Goal: Task Accomplishment & Management: Use online tool/utility

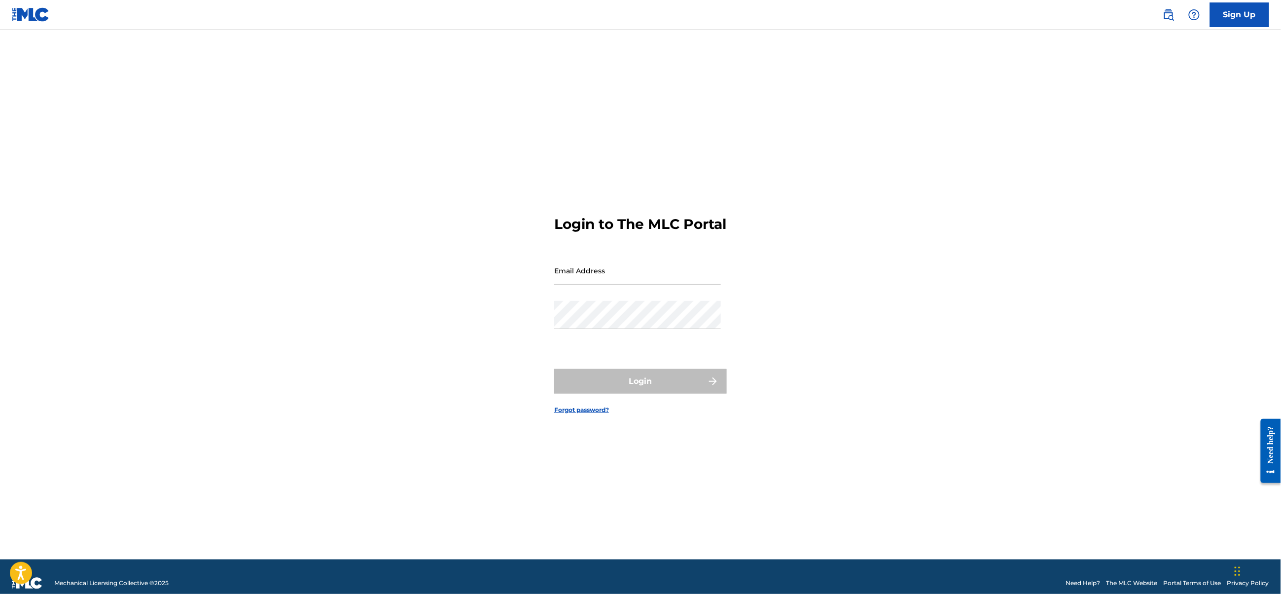
click at [0, 593] on nordpass-portal at bounding box center [0, 594] width 0 height 0
type input "[EMAIL_ADDRESS][DOMAIN_NAME]"
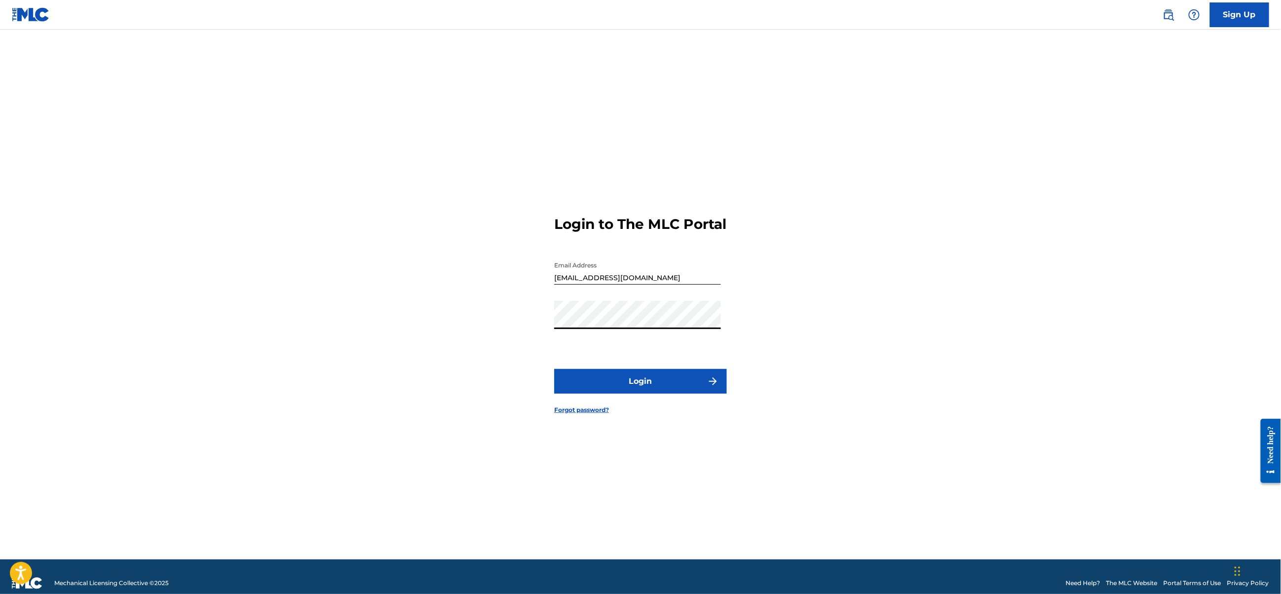
click at [643, 394] on button "Login" at bounding box center [640, 381] width 173 height 25
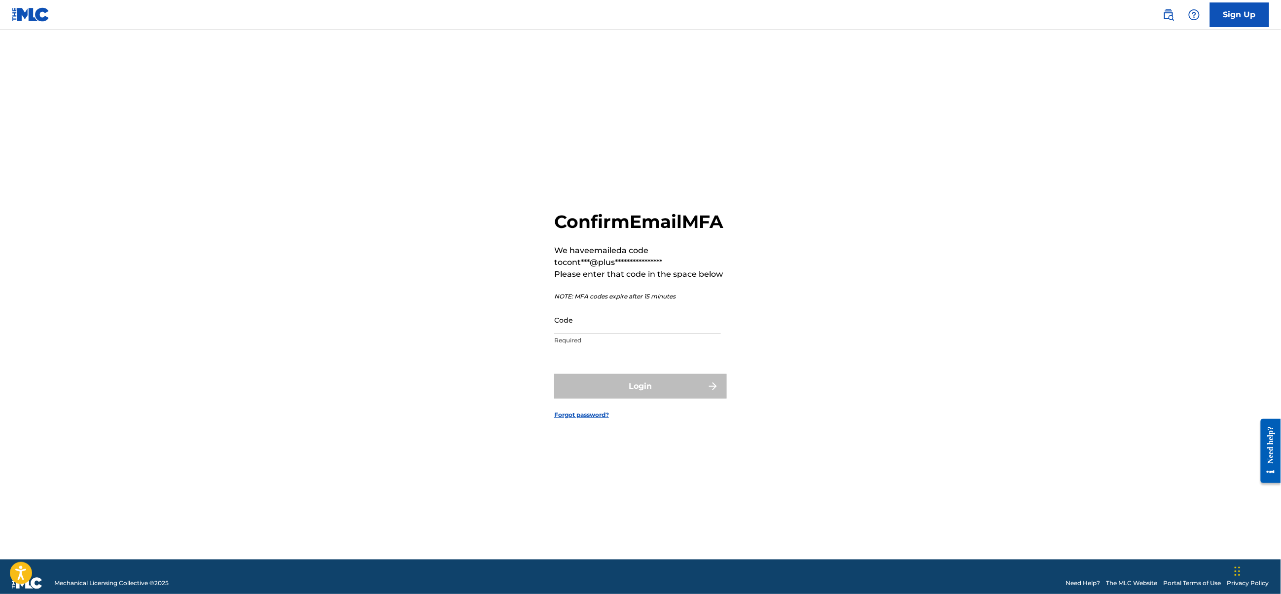
click at [605, 334] on input "Code" at bounding box center [637, 320] width 167 height 28
paste input "291542"
type input "291542"
click at [599, 397] on button "Login" at bounding box center [640, 386] width 173 height 25
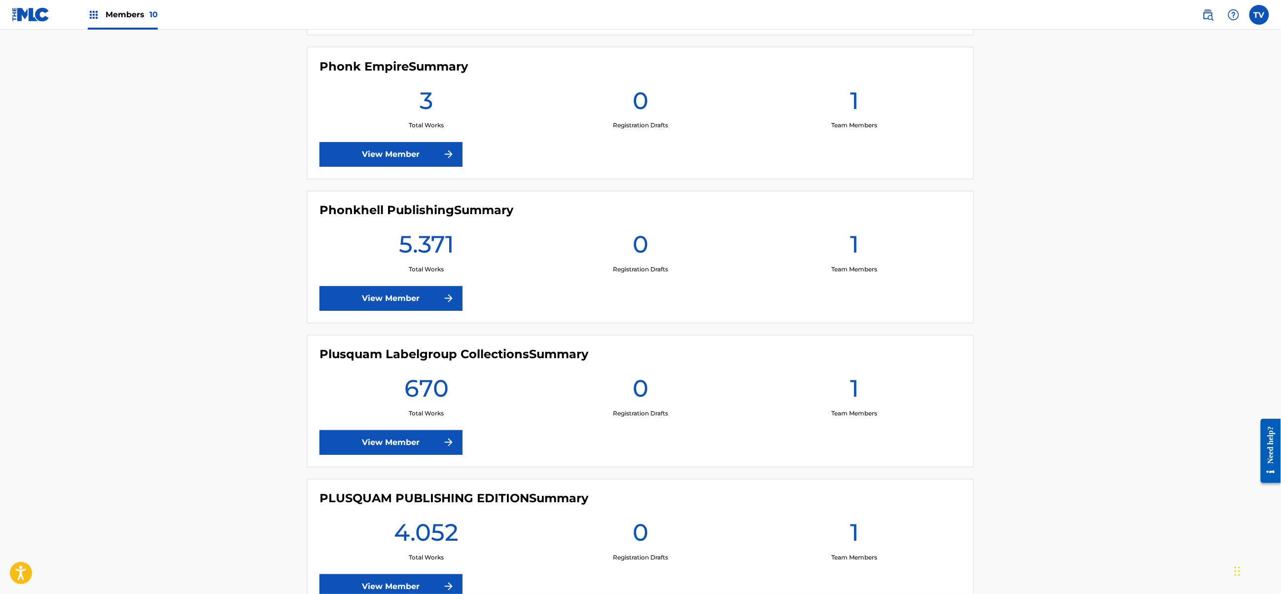
scroll to position [855, 0]
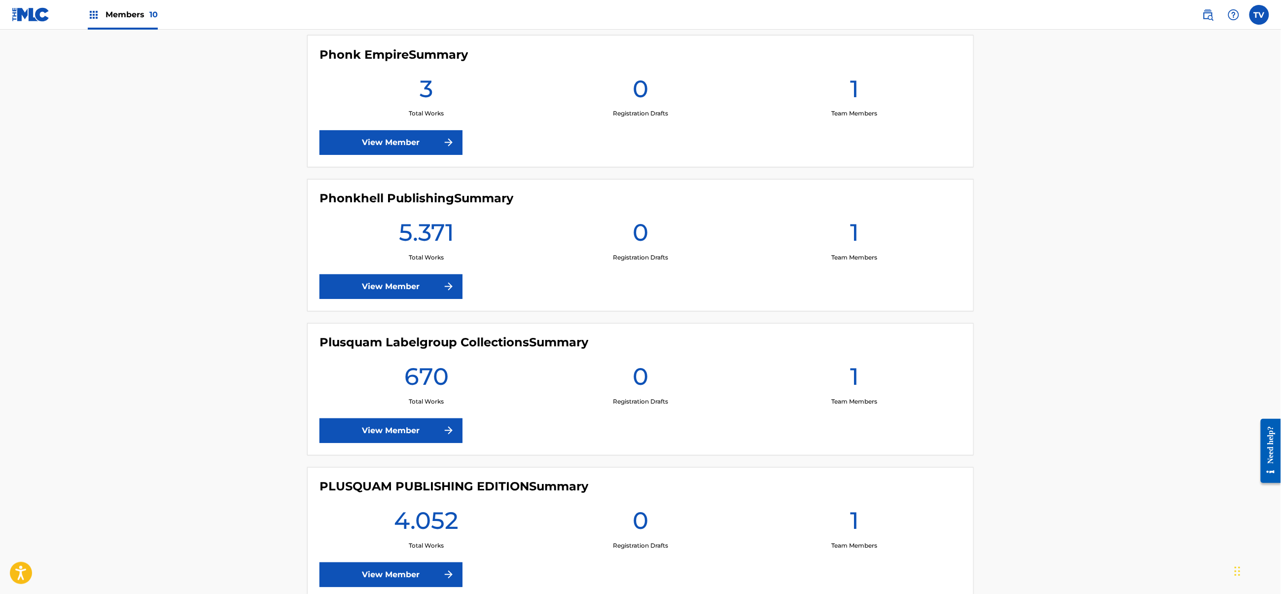
click at [425, 288] on link "View Member" at bounding box center [391, 286] width 143 height 25
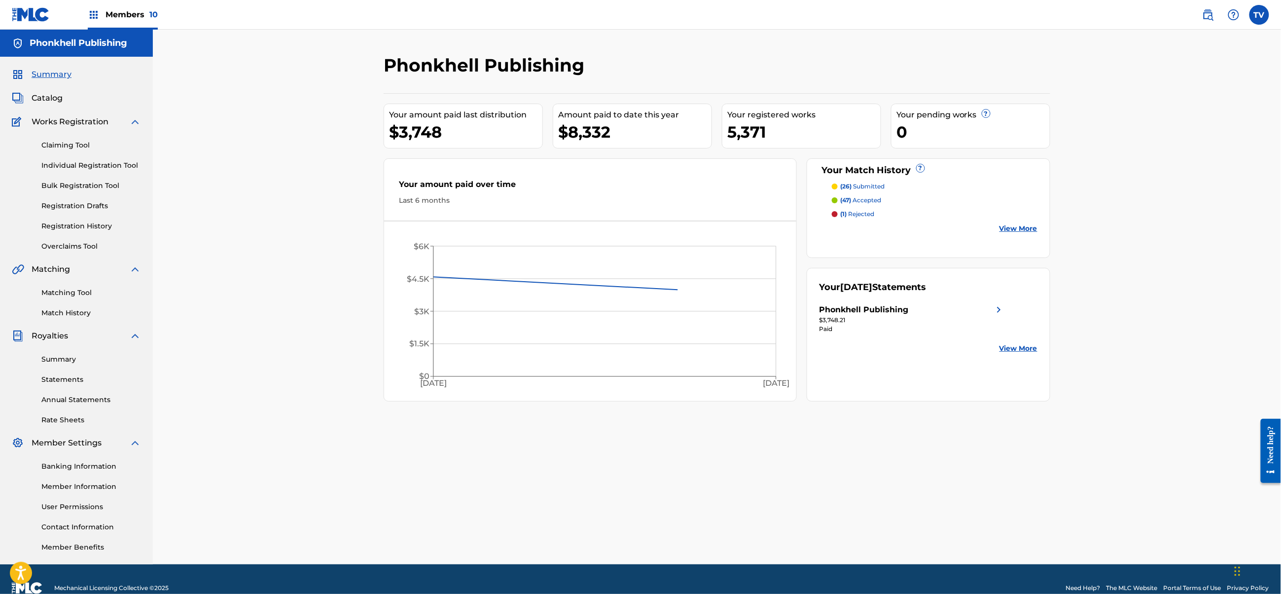
click at [71, 187] on link "Bulk Registration Tool" at bounding box center [91, 186] width 100 height 10
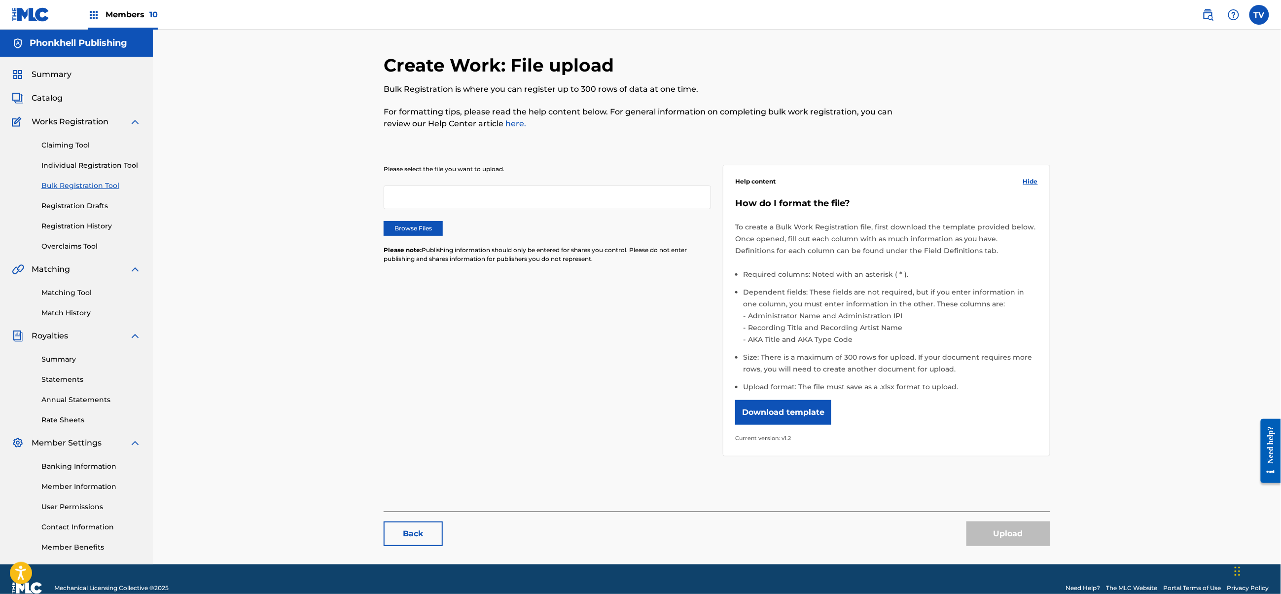
click at [432, 236] on div "Please select the file you want to upload. Browse Files Please note: Publishing…" at bounding box center [548, 220] width 328 height 110
click at [418, 239] on div "Please select the file you want to upload. Browse Files Please note: Publishing…" at bounding box center [548, 220] width 328 height 110
click at [421, 229] on label "Browse Files" at bounding box center [413, 228] width 59 height 15
click at [0, 0] on input "Browse Files" at bounding box center [0, 0] width 0 height 0
click at [1011, 534] on button "Upload" at bounding box center [1009, 533] width 84 height 25
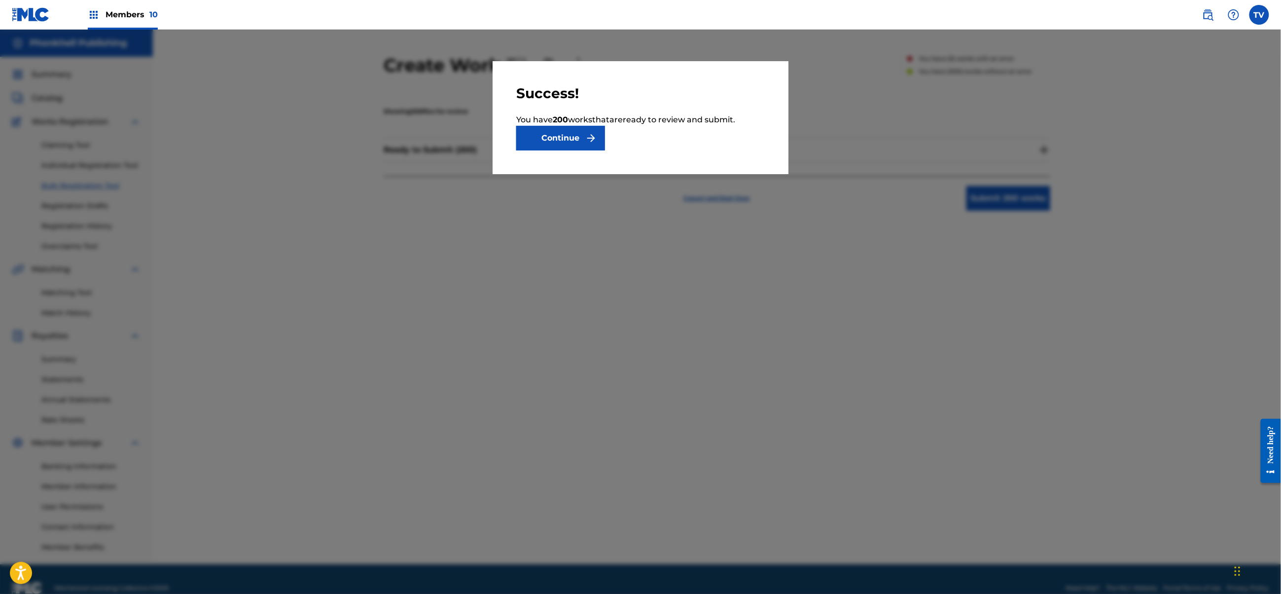
click at [583, 143] on button "Continue" at bounding box center [560, 138] width 89 height 25
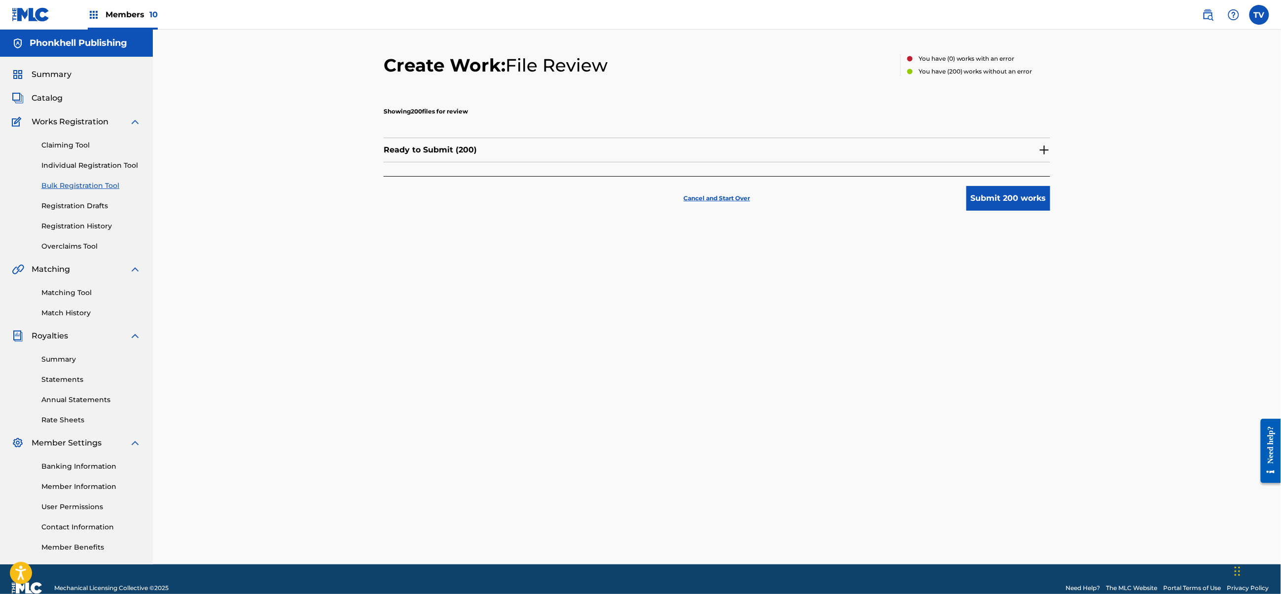
click at [1043, 147] on img at bounding box center [1045, 150] width 12 height 12
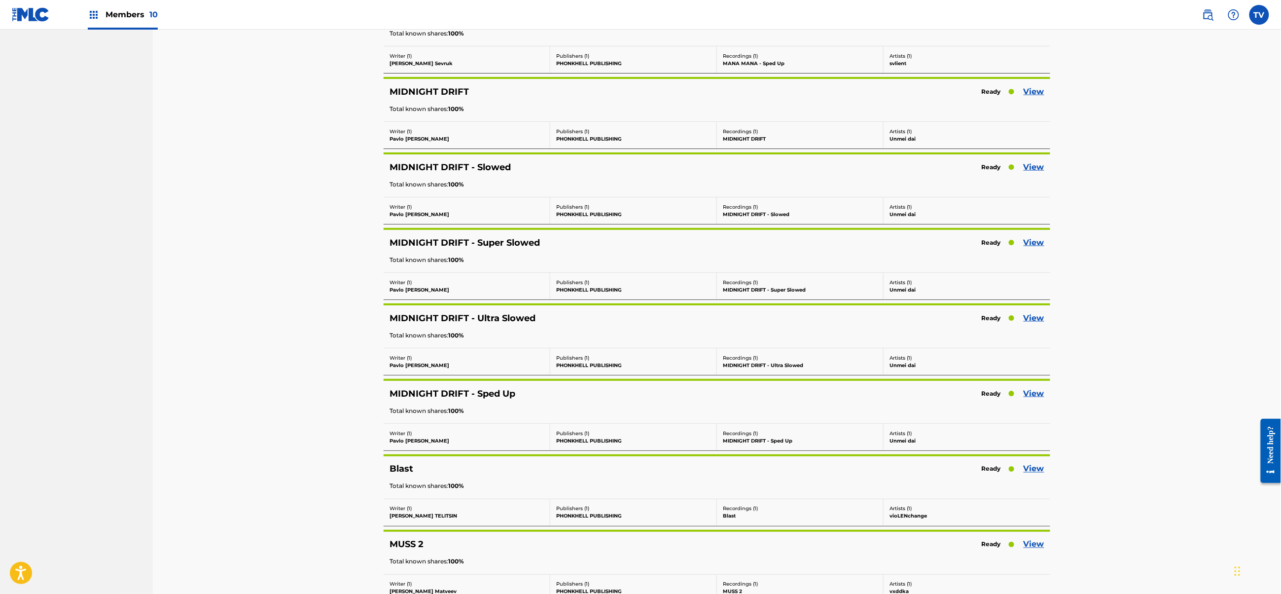
scroll to position [14206, 0]
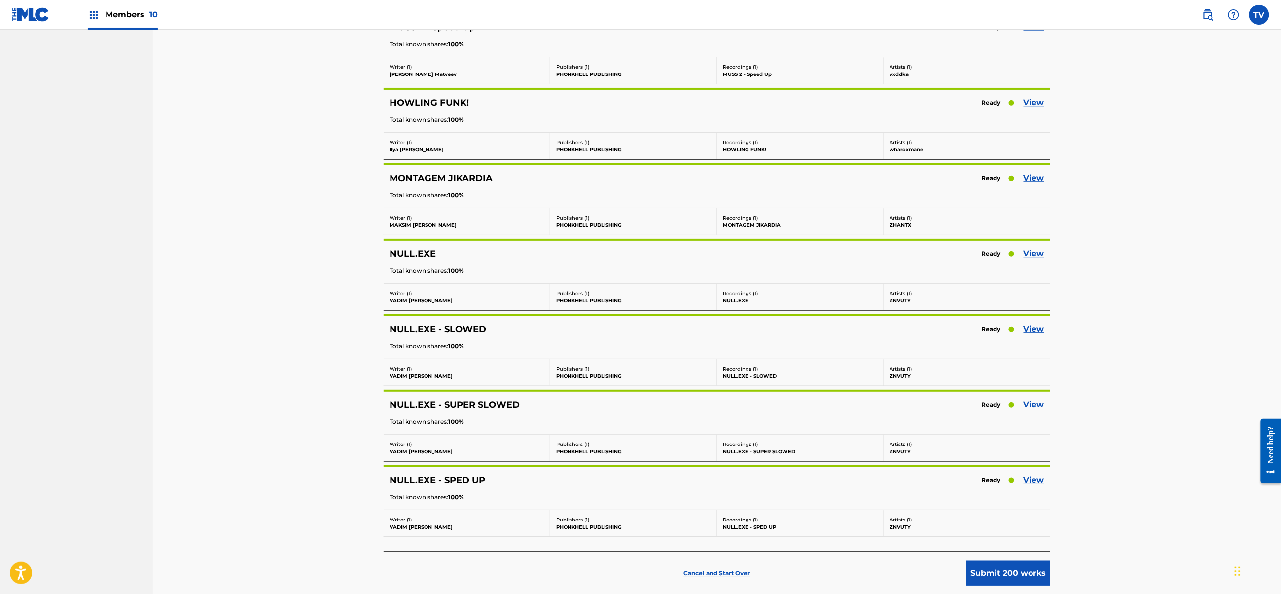
scroll to position [14834, 0]
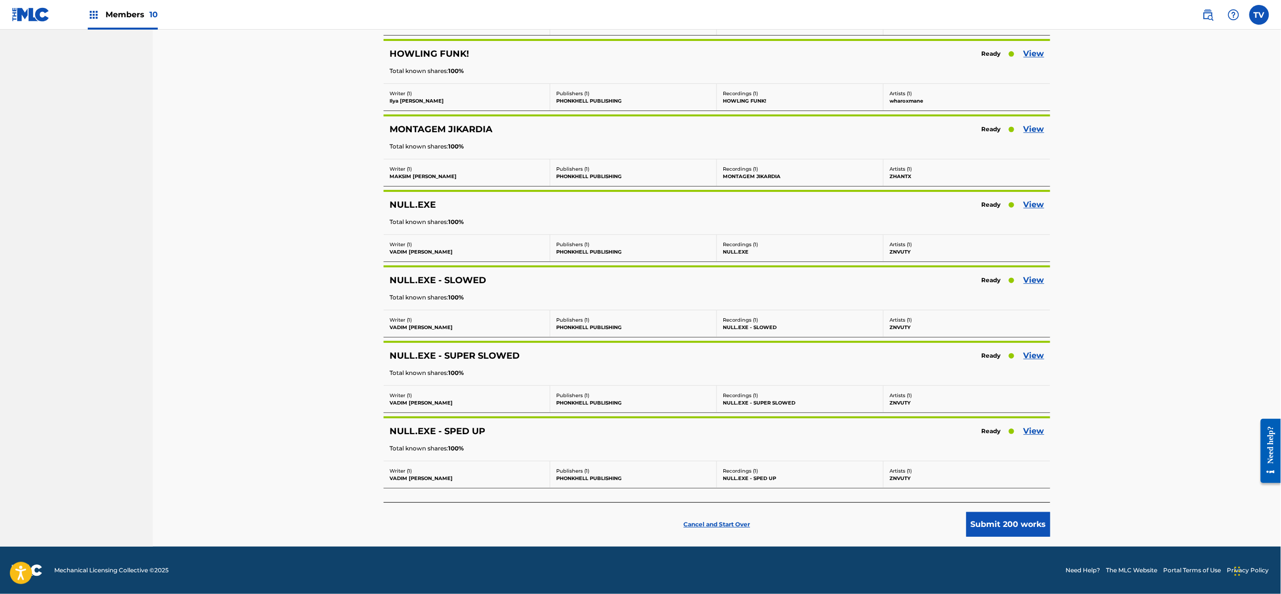
click at [1001, 515] on button "Submit 200 works" at bounding box center [1009, 524] width 84 height 25
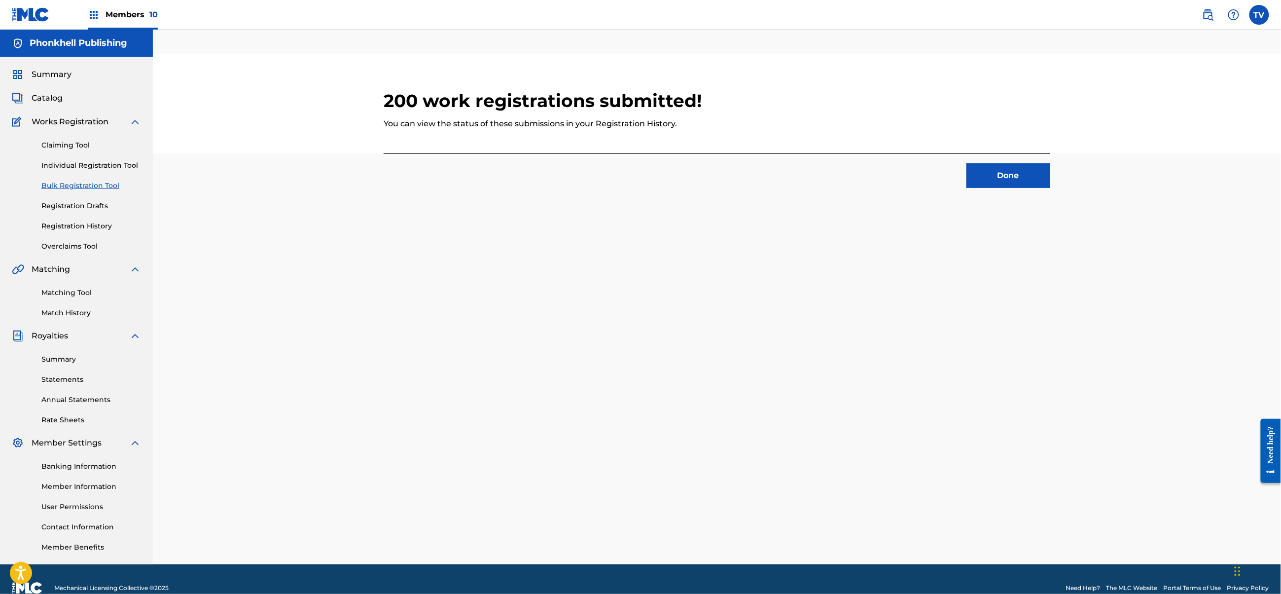
click at [48, 103] on span "Catalog" at bounding box center [47, 98] width 31 height 12
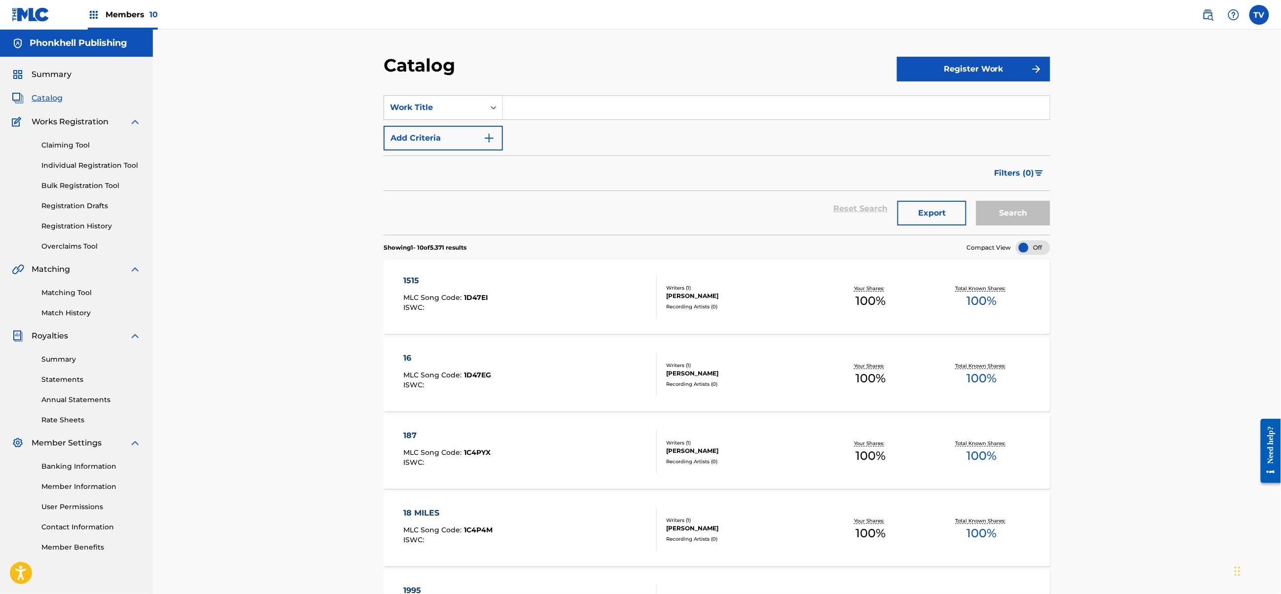
click at [72, 220] on div "Claiming Tool Individual Registration Tool Bulk Registration Tool Registration …" at bounding box center [76, 190] width 129 height 124
click at [71, 220] on div "Claiming Tool Individual Registration Tool Bulk Registration Tool Registration …" at bounding box center [76, 190] width 129 height 124
click at [73, 221] on link "Registration History" at bounding box center [91, 226] width 100 height 10
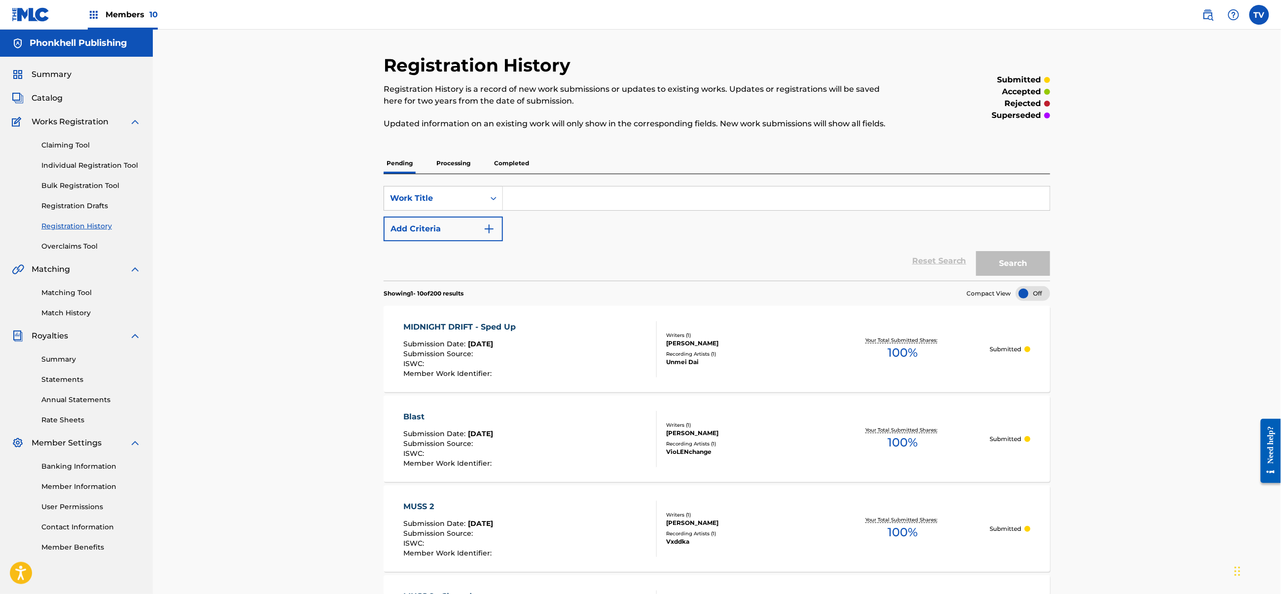
click at [452, 166] on p "Processing" at bounding box center [454, 163] width 40 height 21
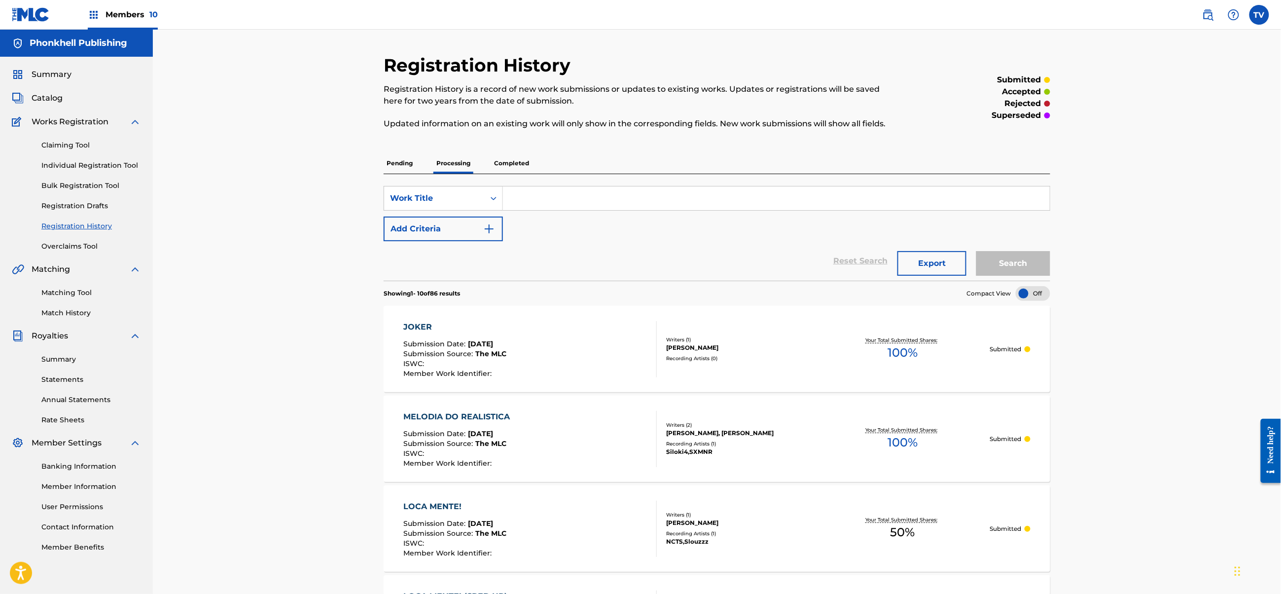
click at [523, 165] on p "Completed" at bounding box center [511, 163] width 41 height 21
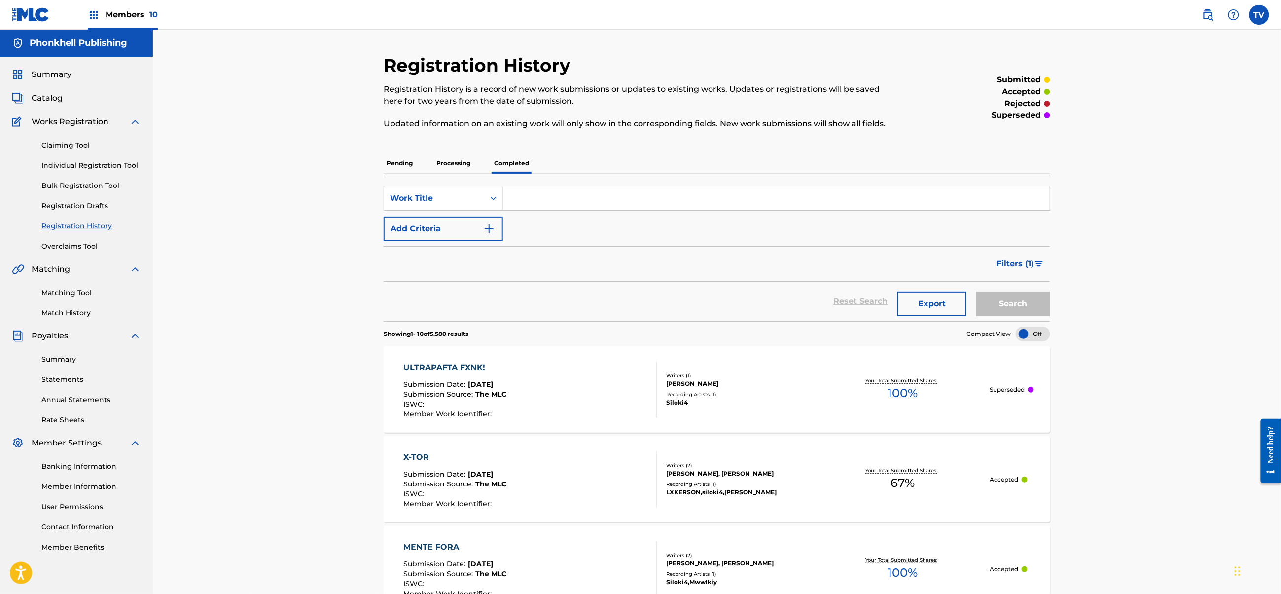
click at [32, 16] on img at bounding box center [31, 14] width 38 height 14
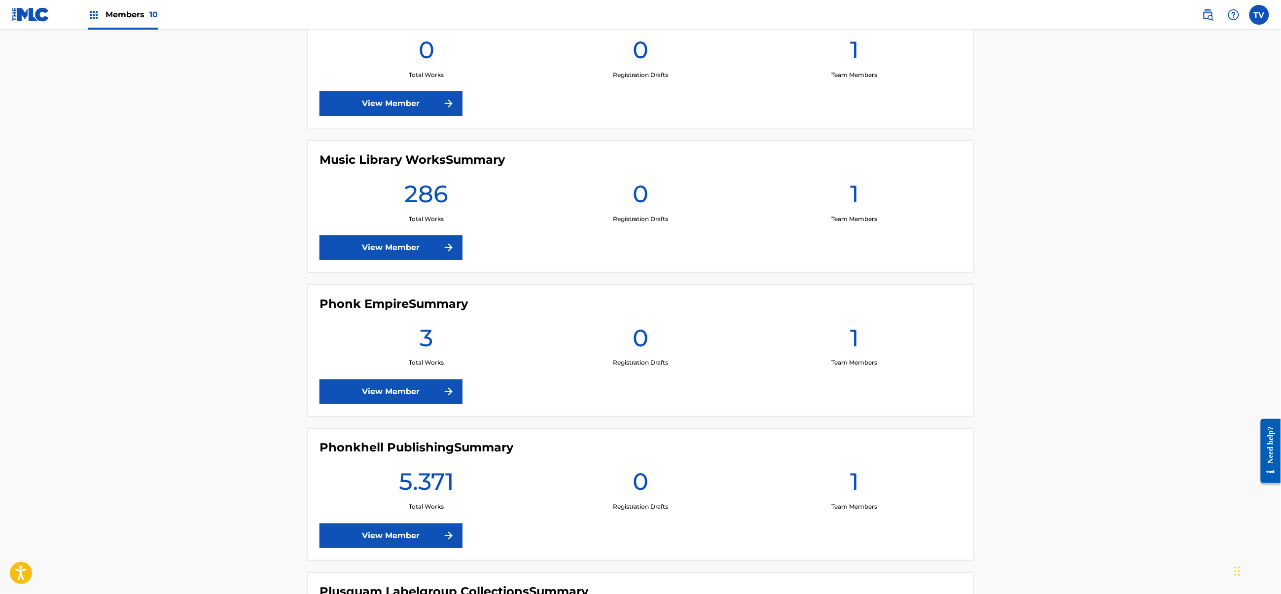
scroll to position [619, 0]
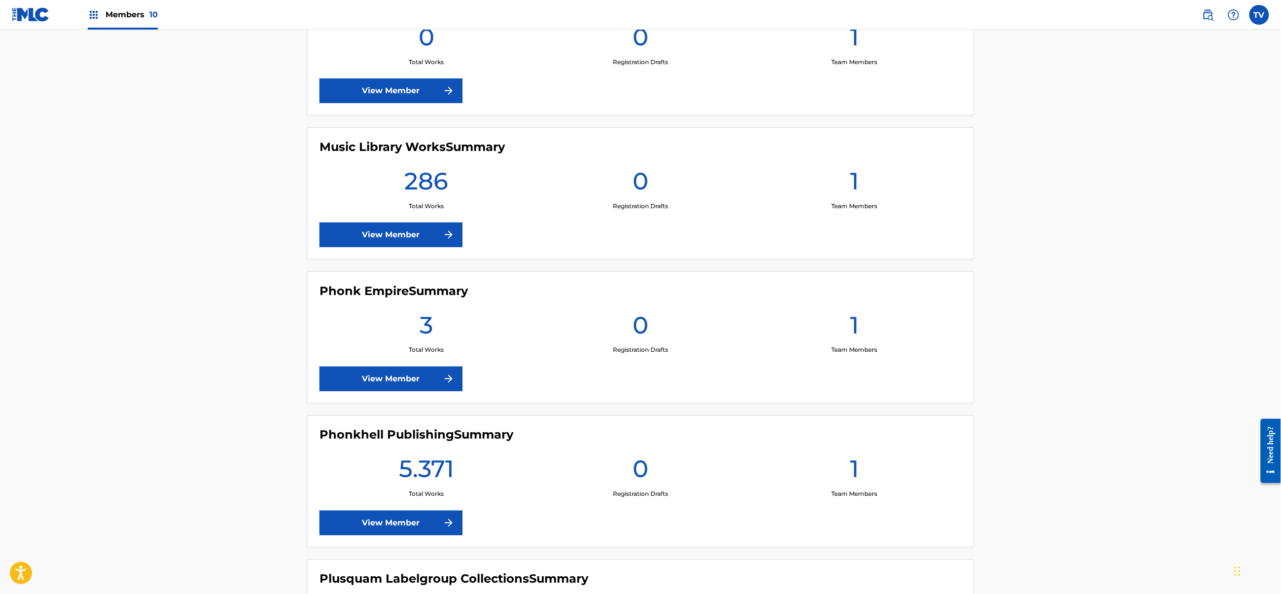
click at [422, 377] on link "View Member" at bounding box center [391, 378] width 143 height 25
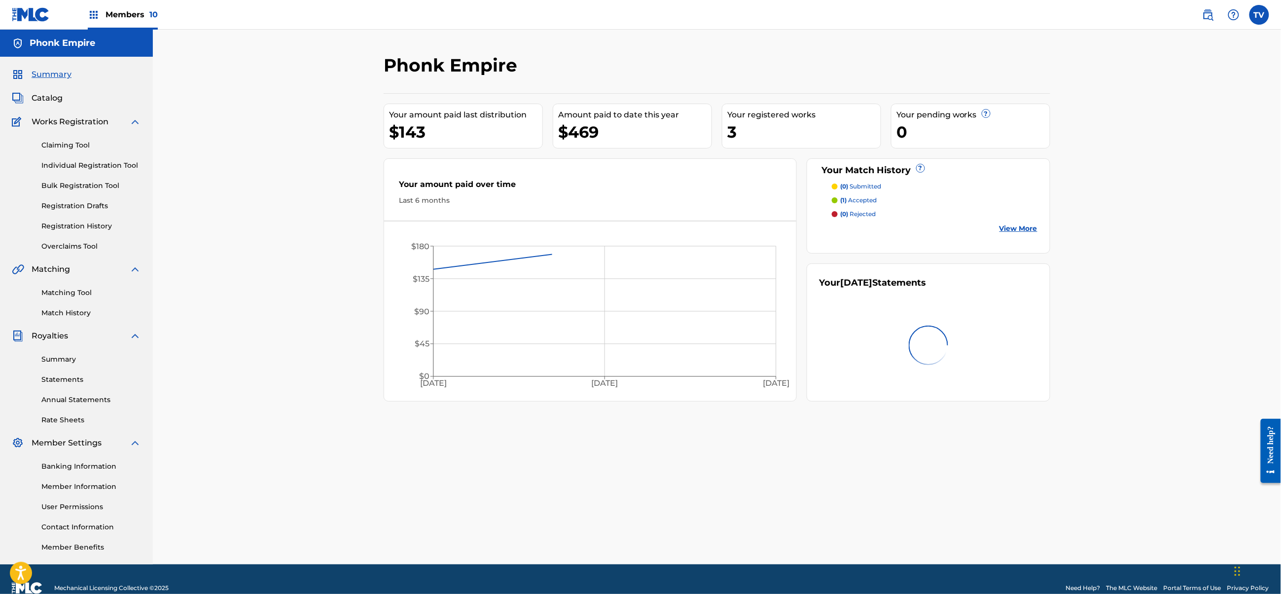
click at [50, 96] on span "Catalog" at bounding box center [47, 98] width 31 height 12
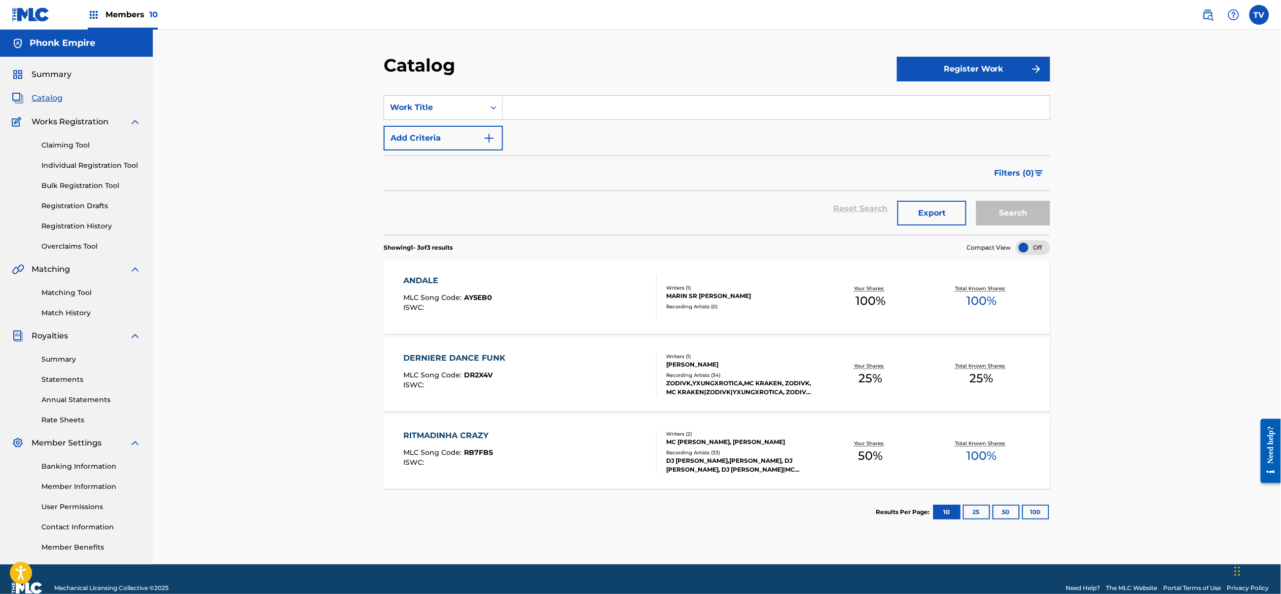
click at [52, 79] on span "Summary" at bounding box center [52, 75] width 40 height 12
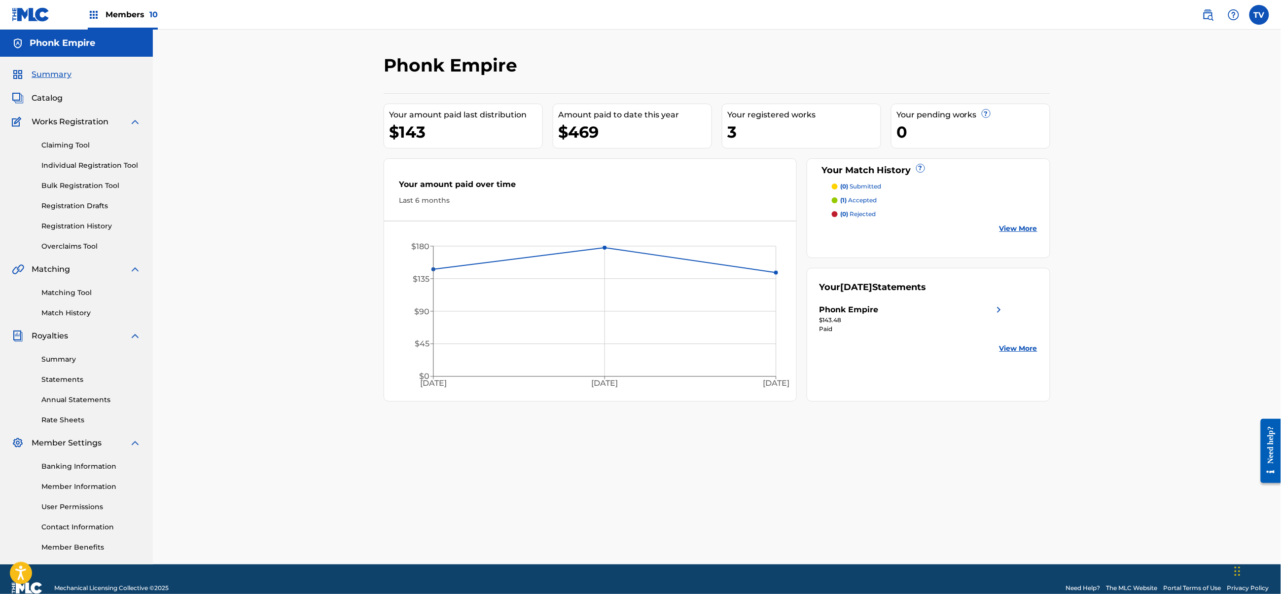
click at [52, 101] on span "Catalog" at bounding box center [47, 98] width 31 height 12
